Goal: Navigation & Orientation: Go to known website

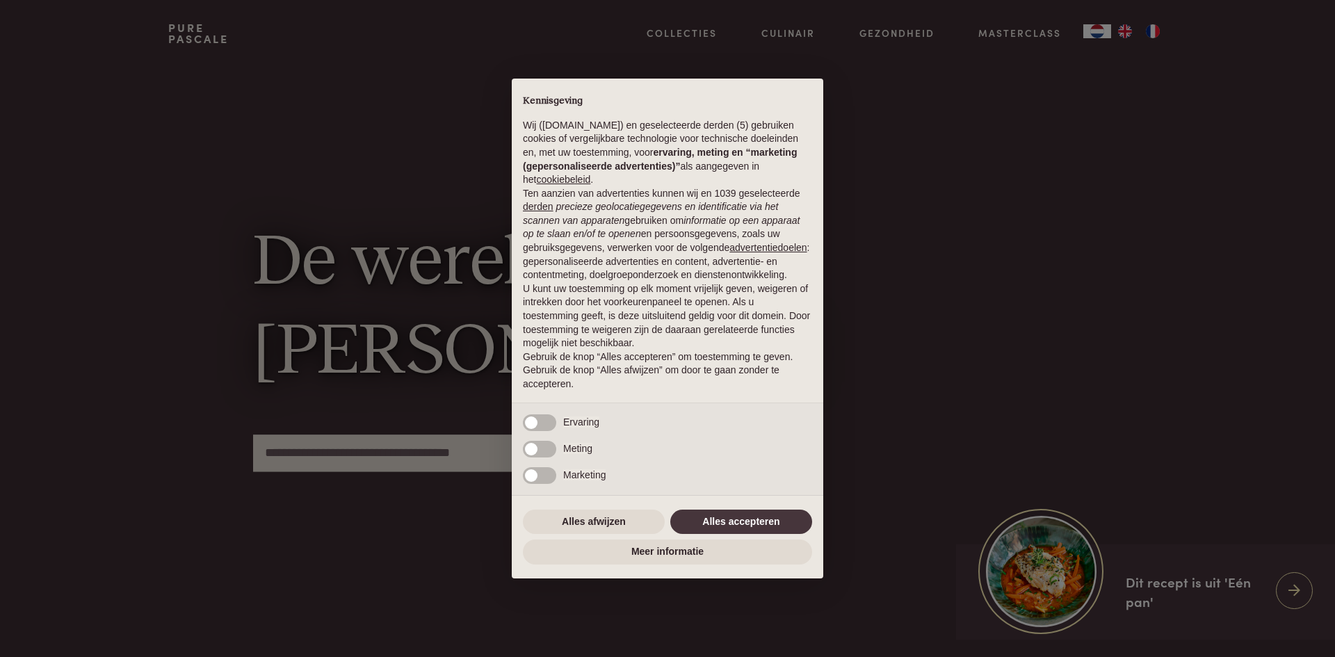
click at [1155, 28] on div "× Kennisgeving Wij ([DOMAIN_NAME]) en geselecteerde derden (5) gebruiken cookie…" at bounding box center [667, 328] width 1335 height 657
click at [614, 514] on button "Alles afwijzen" at bounding box center [594, 522] width 142 height 25
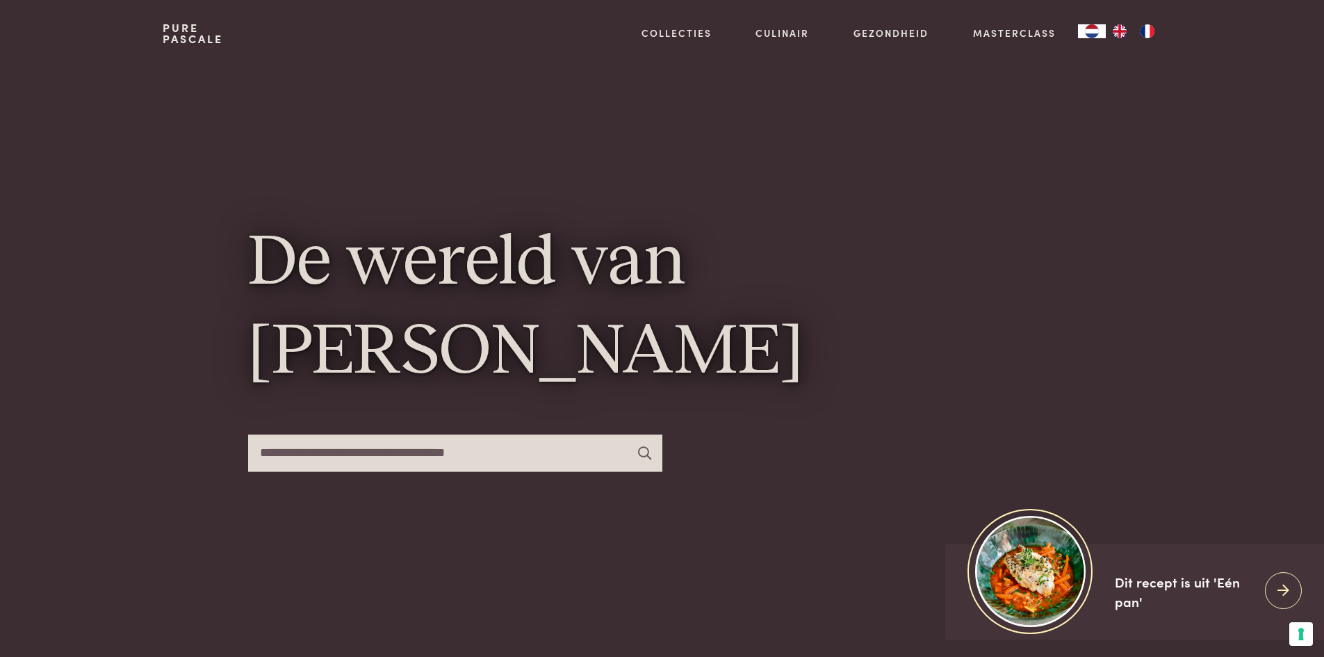
click at [1149, 30] on img "FR" at bounding box center [1147, 31] width 17 height 14
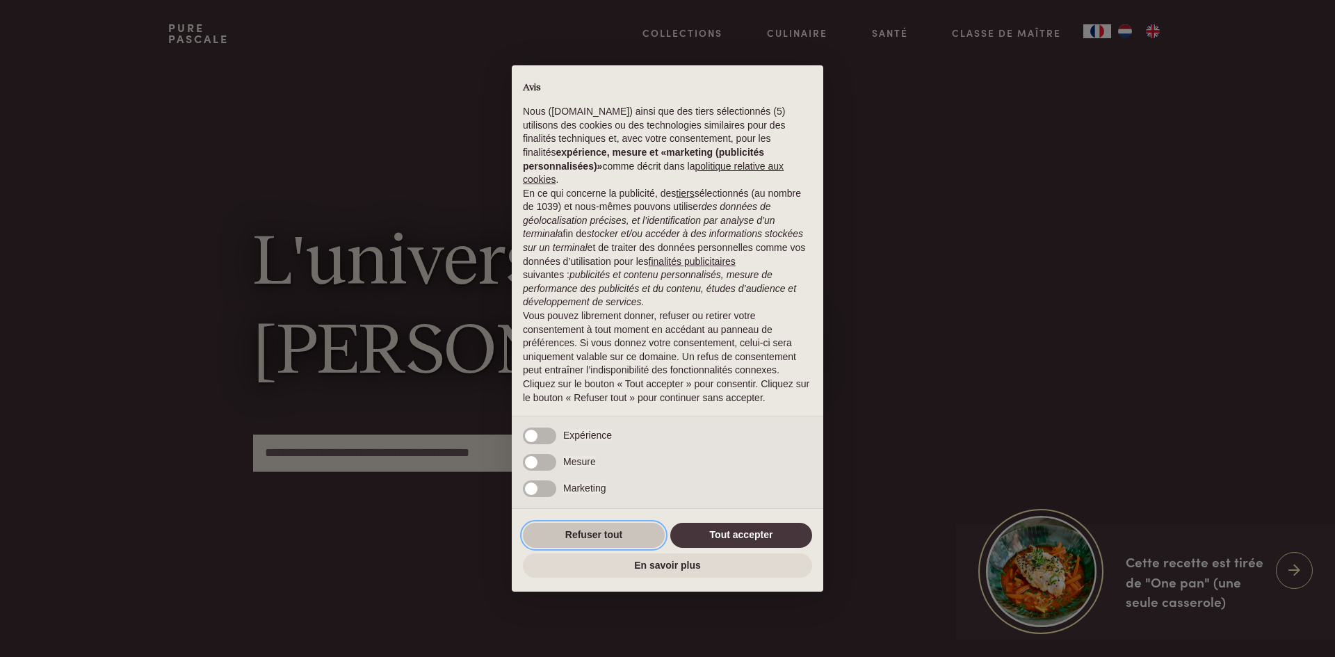
click at [630, 535] on button "Refuser tout" at bounding box center [594, 535] width 142 height 25
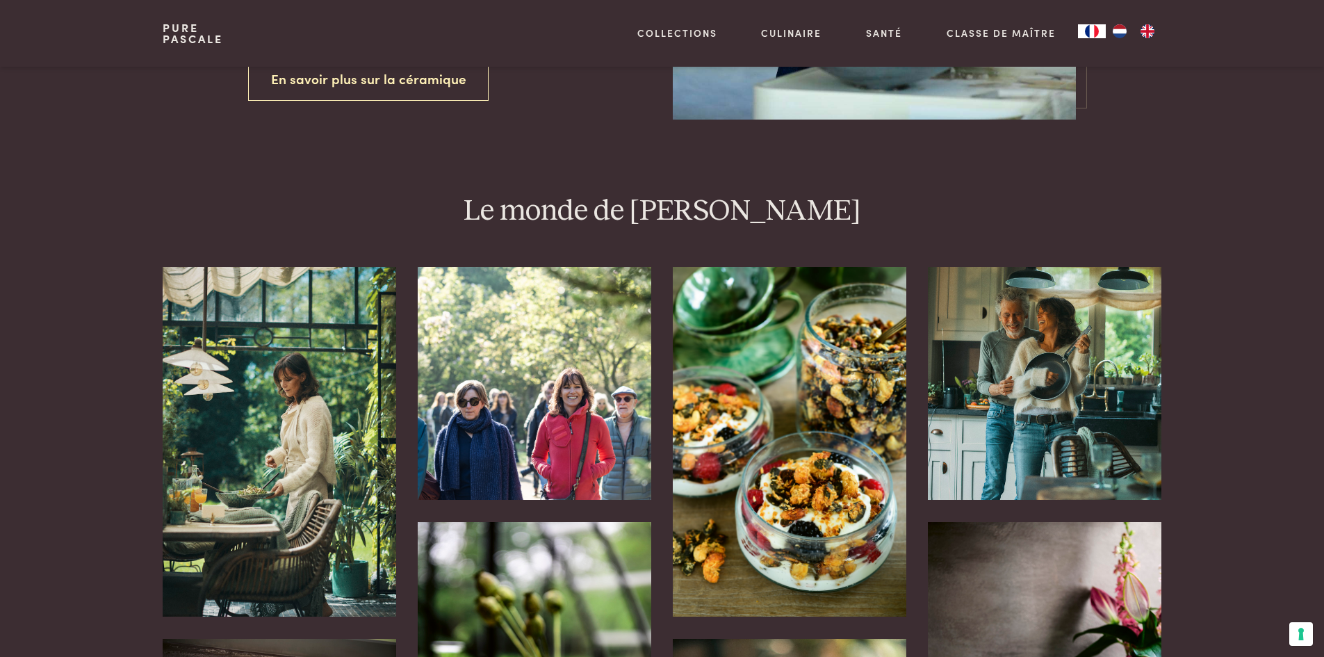
scroll to position [2919, 0]
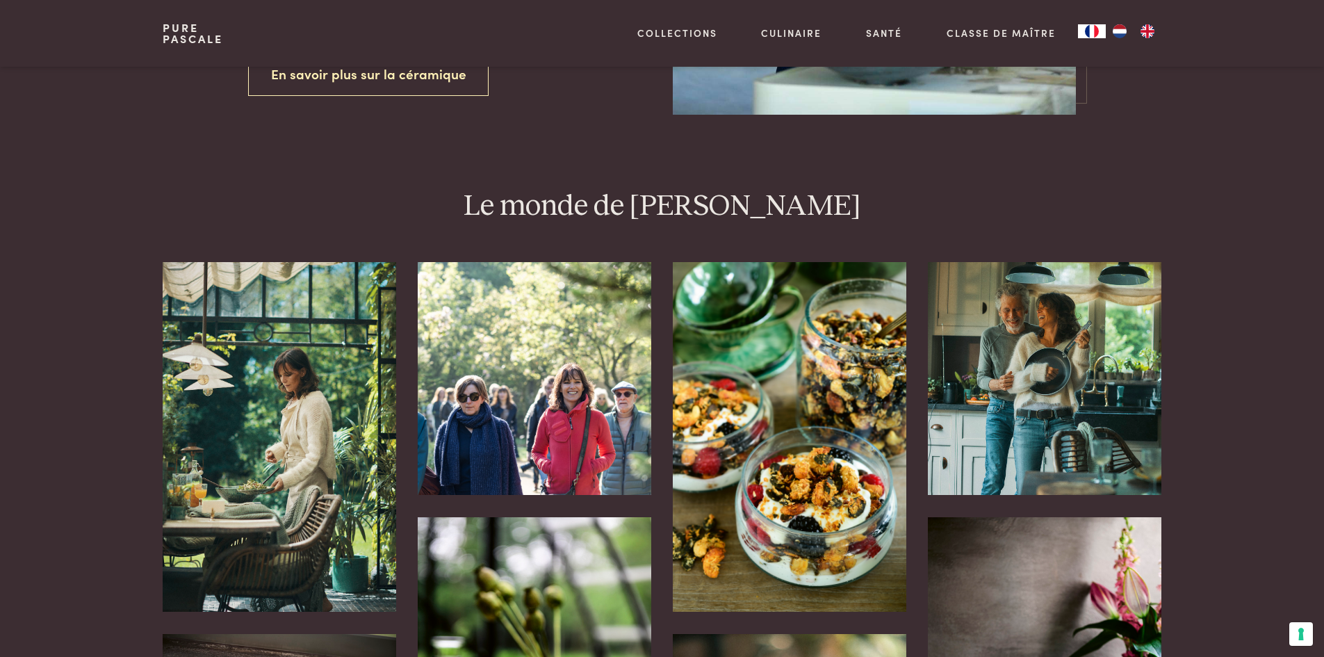
click at [1026, 371] on img at bounding box center [1044, 378] width 233 height 233
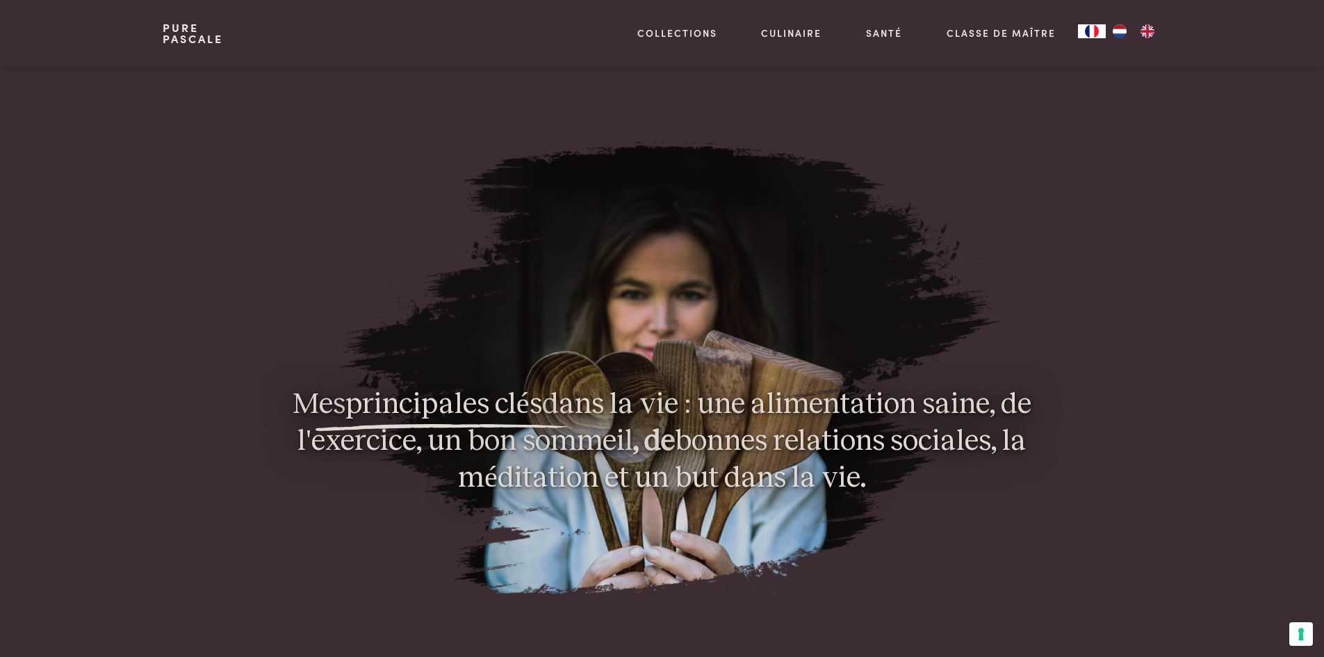
scroll to position [1043, 0]
